Goal: Information Seeking & Learning: Learn about a topic

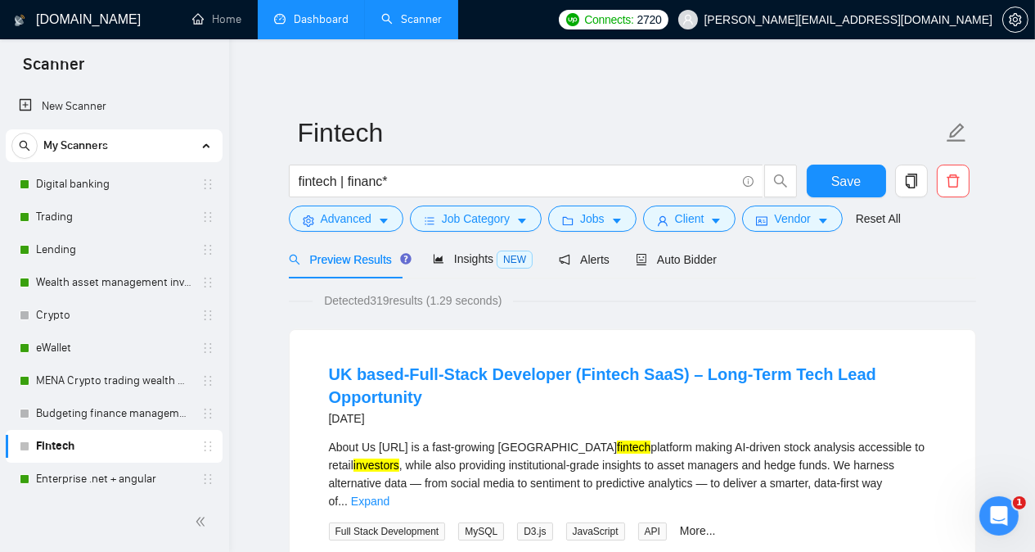
click at [303, 25] on link "Dashboard" at bounding box center [311, 19] width 74 height 14
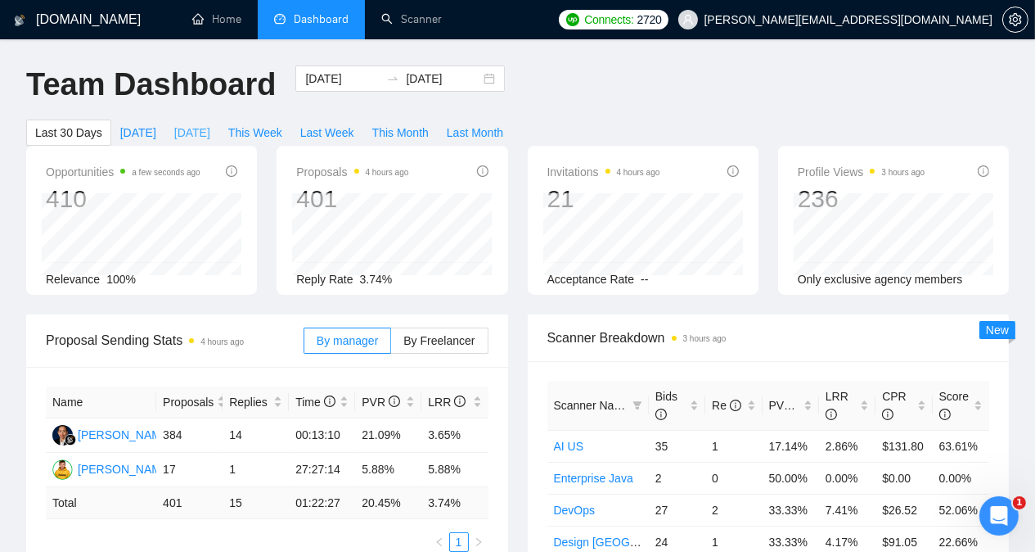
click at [210, 124] on span "[DATE]" at bounding box center [192, 133] width 36 height 18
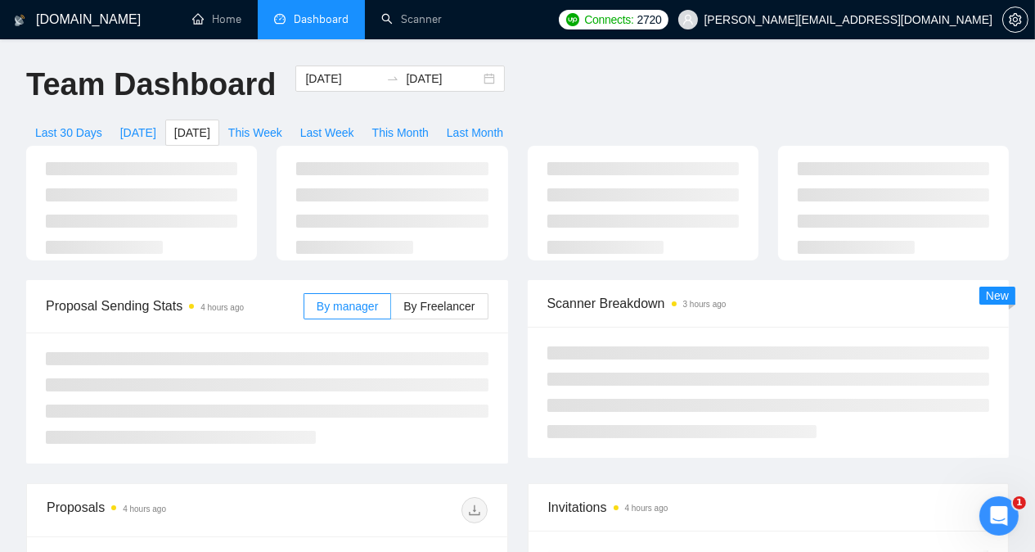
type input "[DATE]"
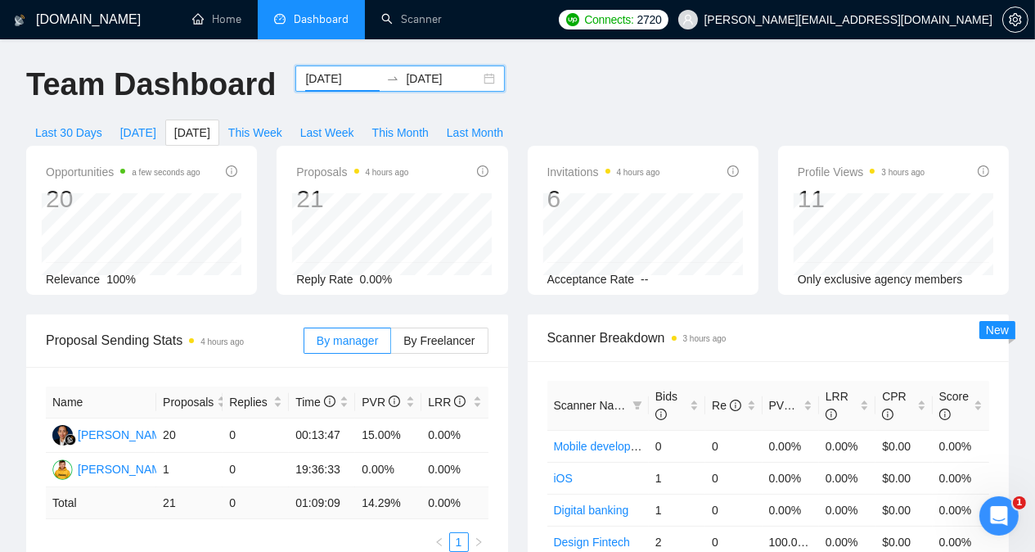
click at [313, 81] on input "[DATE]" at bounding box center [342, 79] width 74 height 18
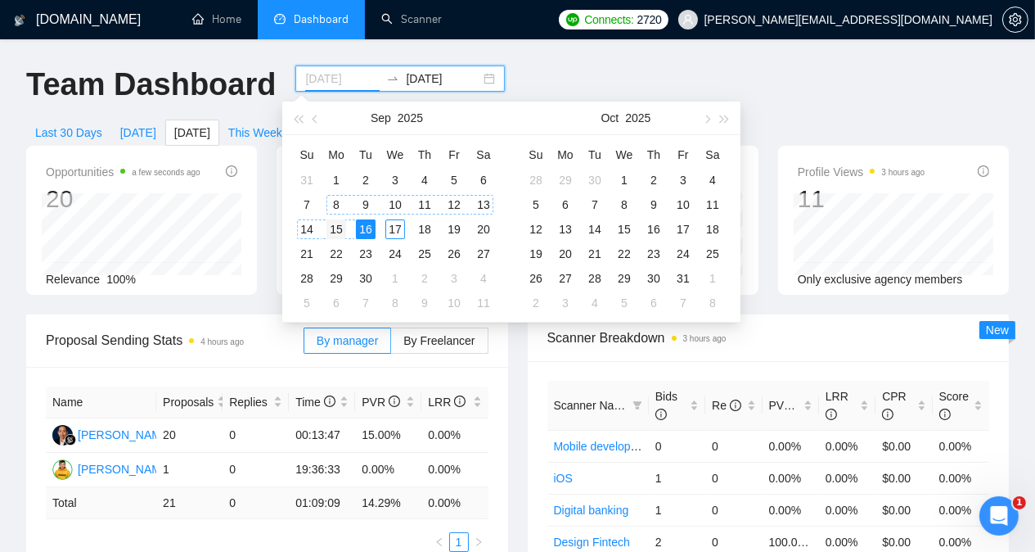
type input "[DATE]"
click at [340, 227] on div "15" at bounding box center [337, 229] width 20 height 20
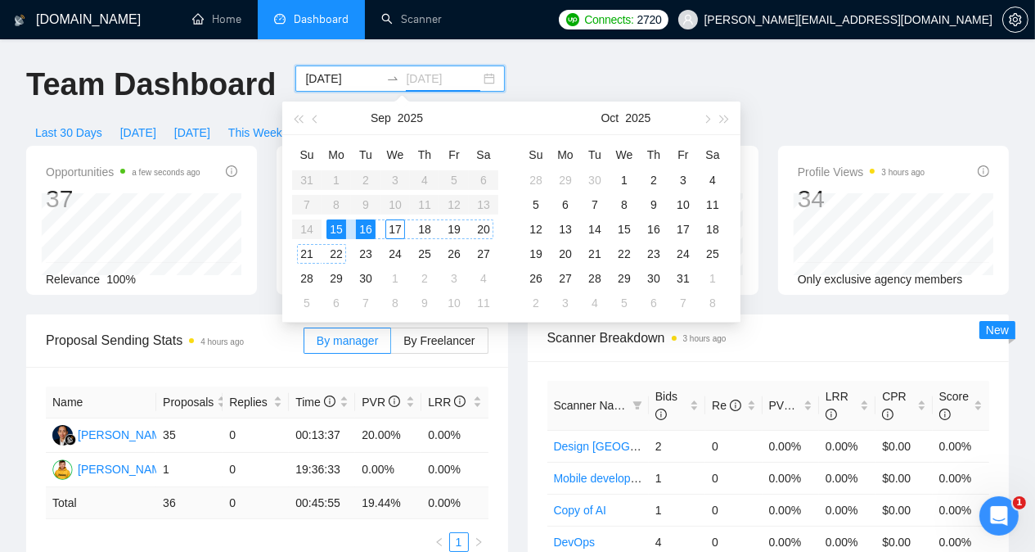
type input "[DATE]"
click at [339, 226] on div "15" at bounding box center [337, 229] width 20 height 20
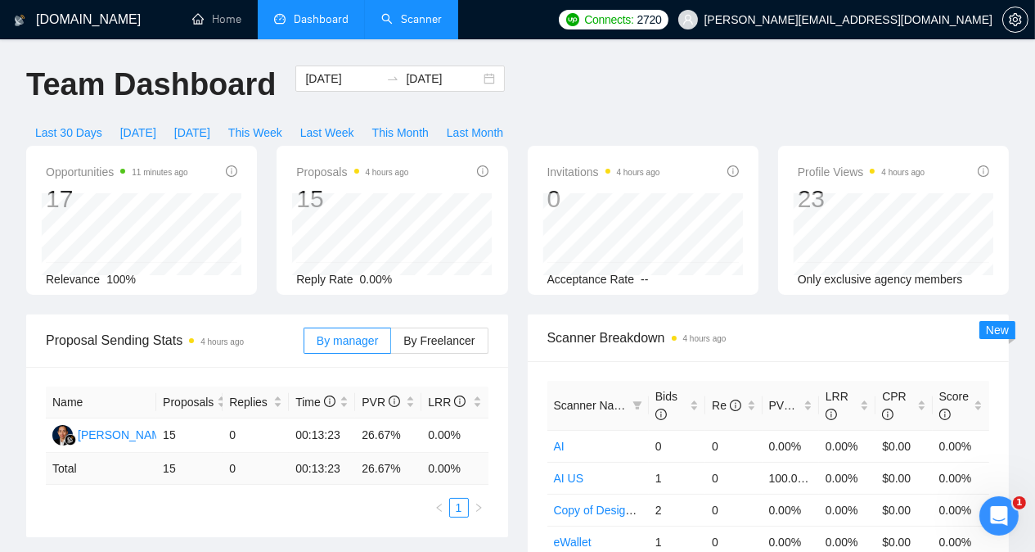
click at [423, 23] on link "Scanner" at bounding box center [411, 19] width 61 height 14
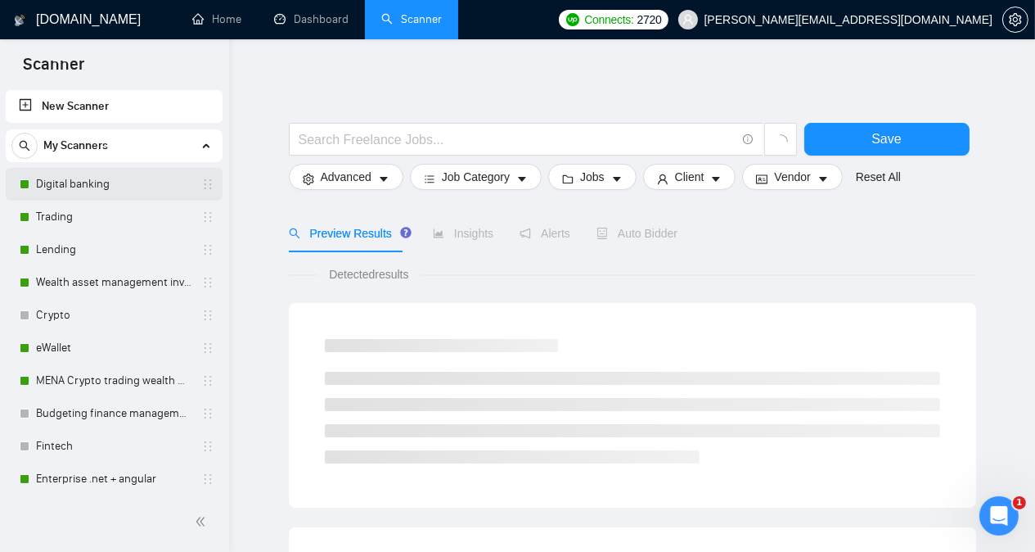
click at [113, 178] on link "Digital banking" at bounding box center [114, 184] width 156 height 33
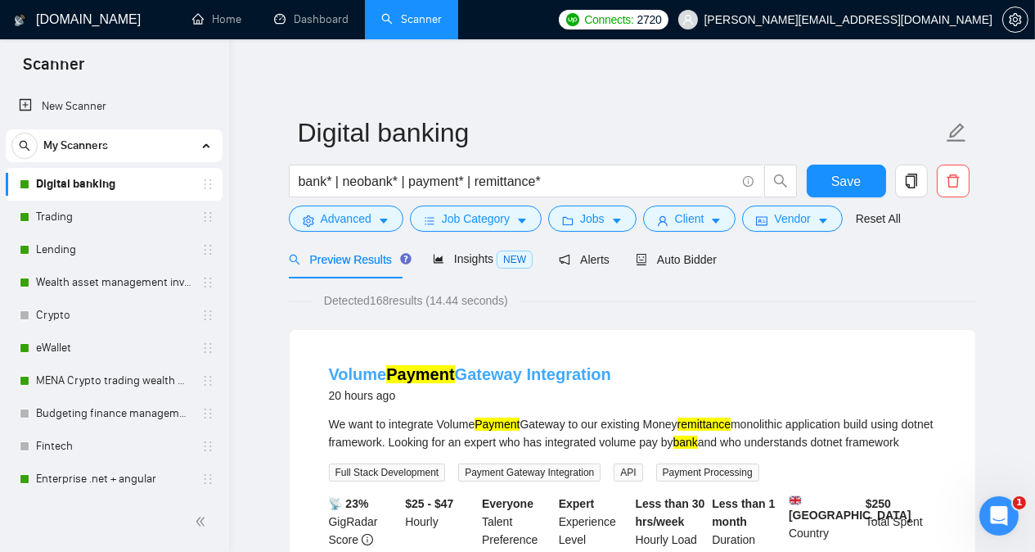
click at [504, 374] on link "Volume Payment Gateway Integration" at bounding box center [470, 374] width 282 height 18
click at [142, 224] on link "Trading" at bounding box center [114, 217] width 156 height 33
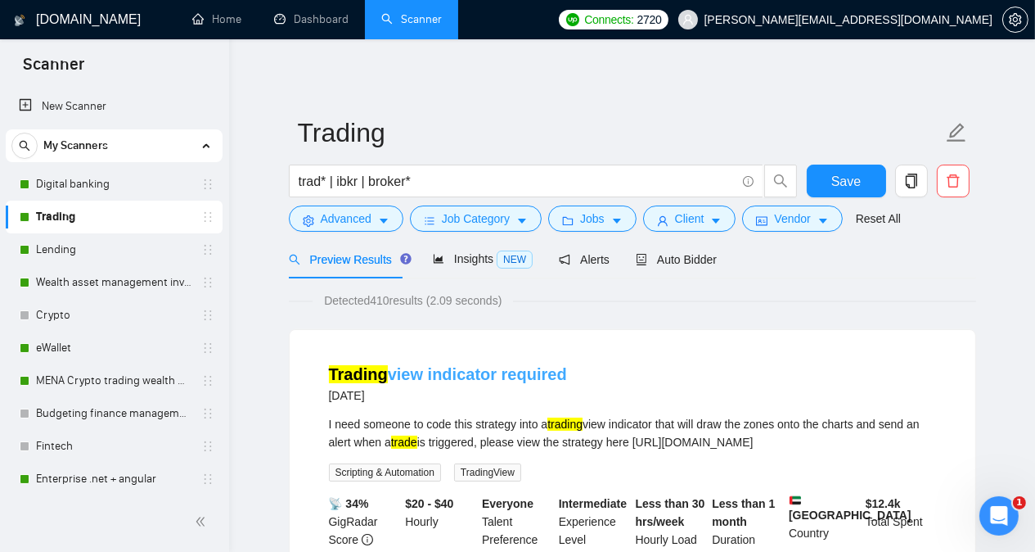
click at [479, 372] on link "Trading view indicator required" at bounding box center [448, 374] width 238 height 18
click at [136, 250] on link "Lending" at bounding box center [114, 249] width 156 height 33
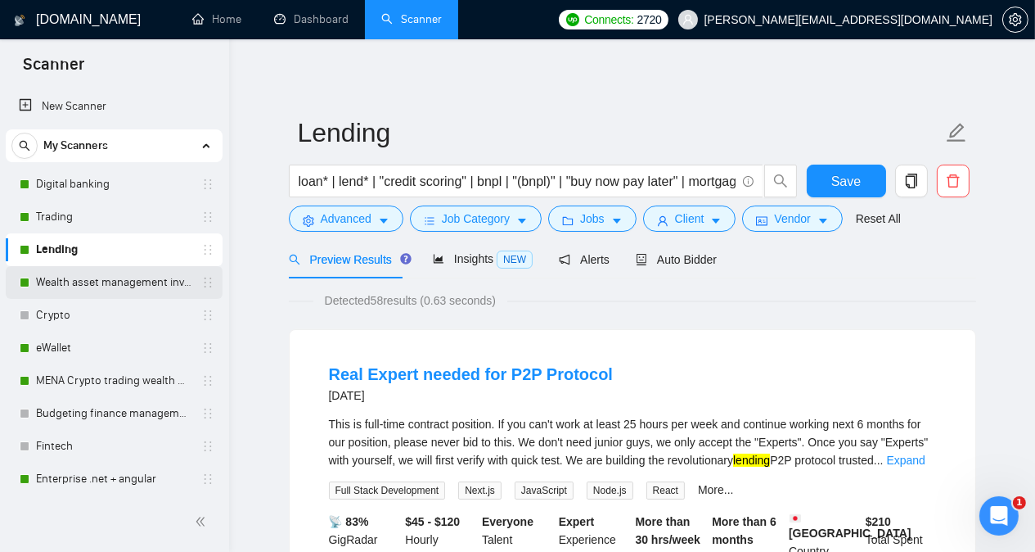
click at [132, 284] on link "Wealth asset management investment" at bounding box center [114, 282] width 156 height 33
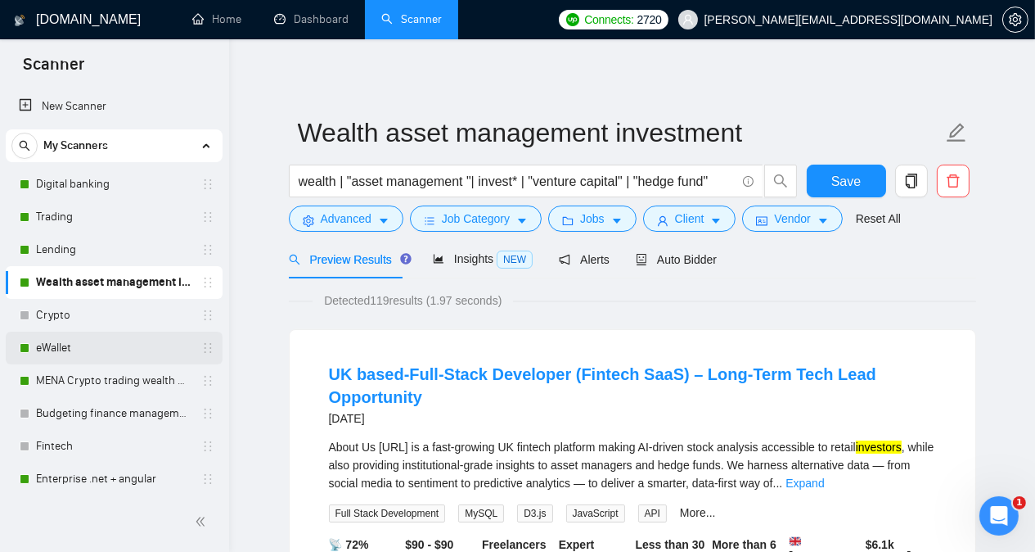
click at [96, 349] on link "eWallet" at bounding box center [114, 347] width 156 height 33
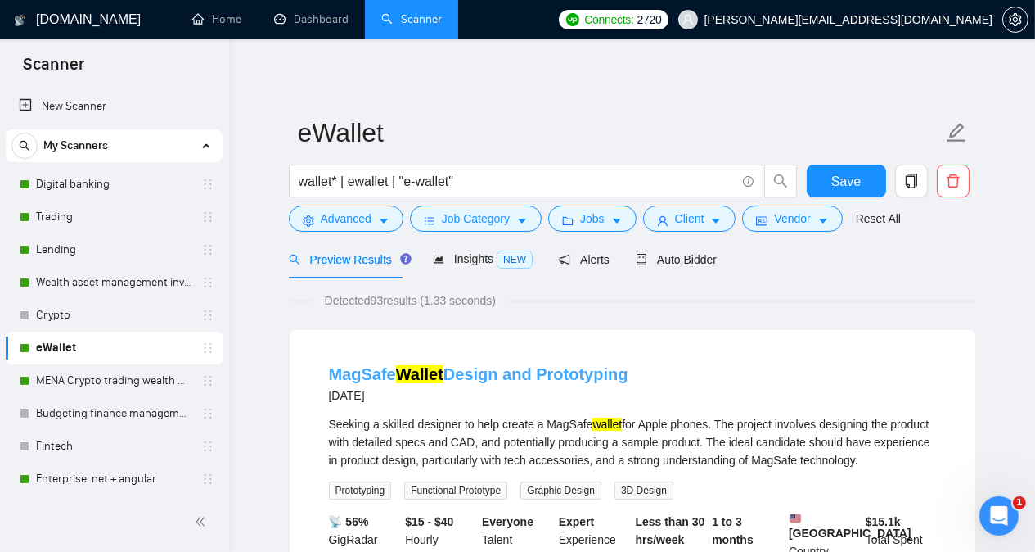
click at [359, 377] on link "MagSafe Wallet Design and Prototyping" at bounding box center [479, 374] width 300 height 18
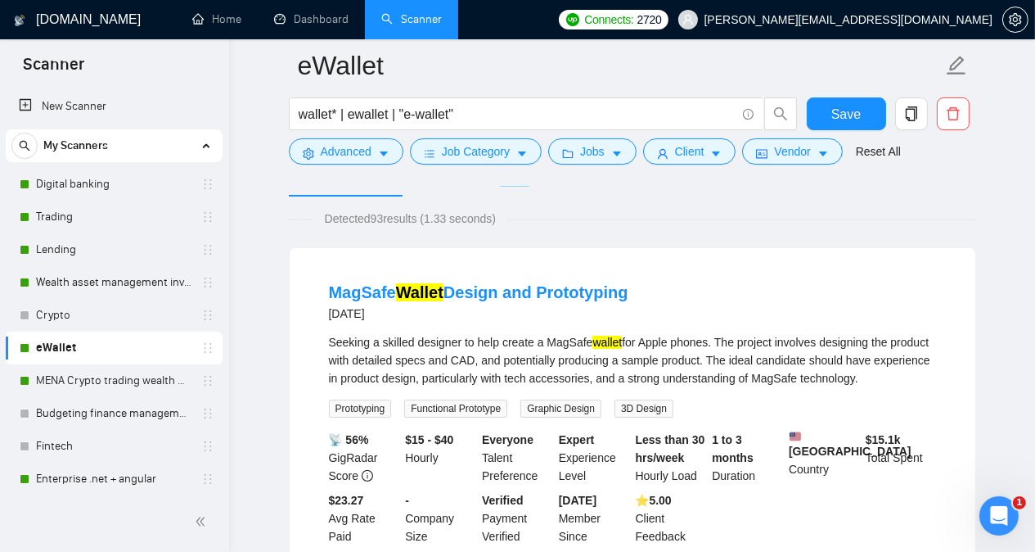
scroll to position [164, 0]
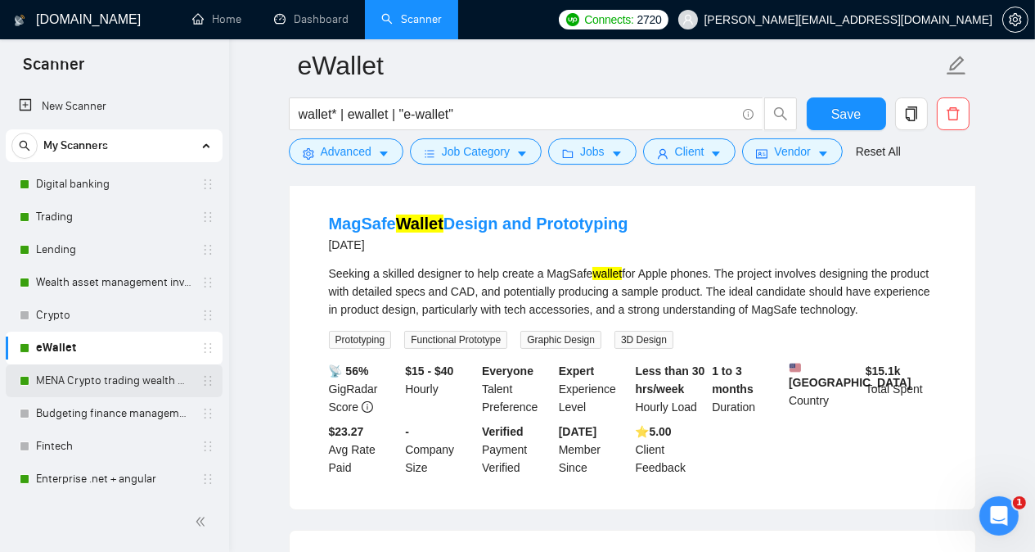
click at [135, 383] on link "MENA Crypto trading wealth manag" at bounding box center [114, 380] width 156 height 33
